Goal: Task Accomplishment & Management: Complete application form

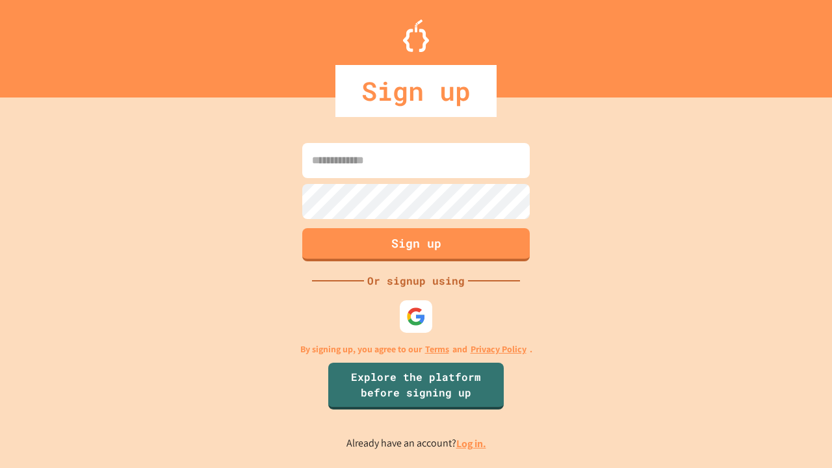
click at [472, 443] on link "Log in." at bounding box center [471, 444] width 30 height 14
